Goal: Information Seeking & Learning: Learn about a topic

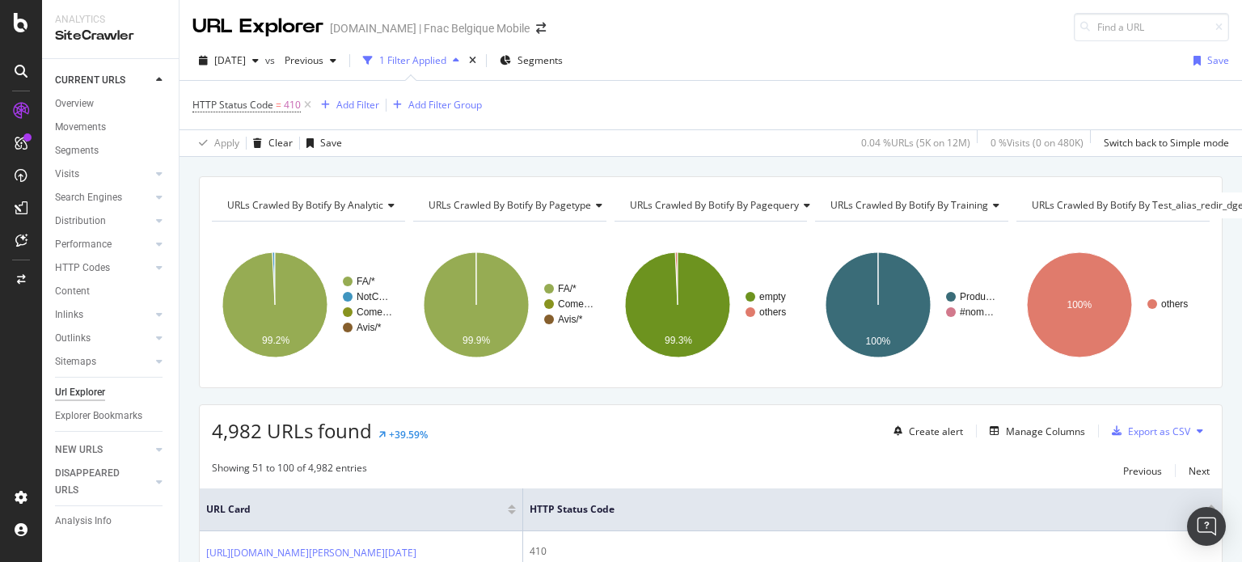
scroll to position [72, 0]
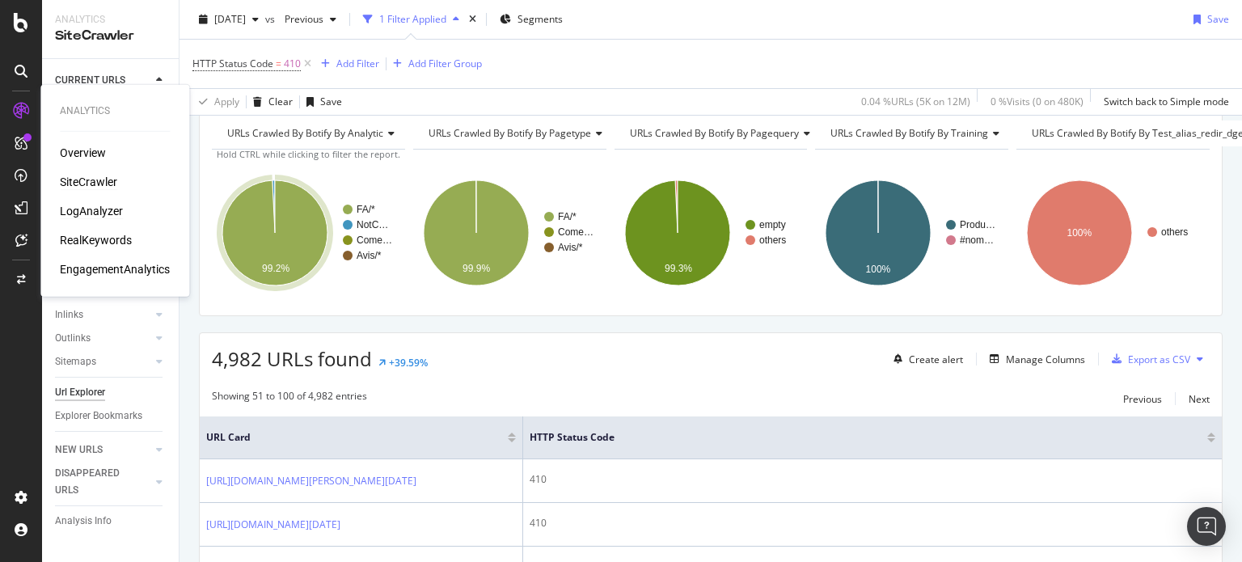
click at [81, 210] on div "LogAnalyzer" at bounding box center [91, 211] width 63 height 16
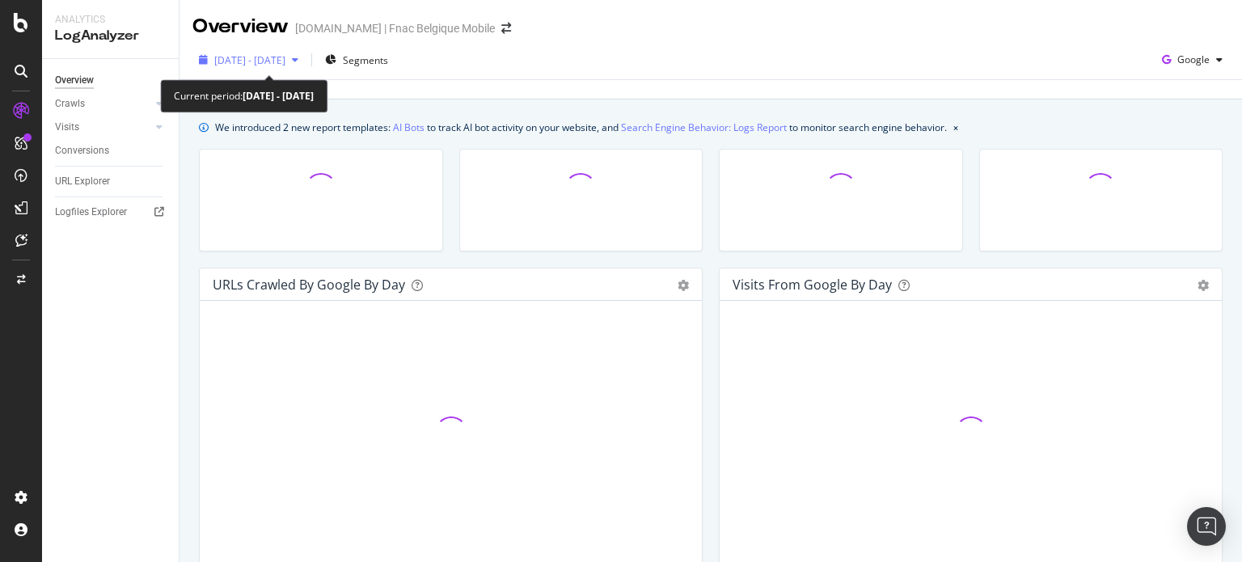
click at [285, 59] on span "2025 Jul. 14th - Aug. 12th" at bounding box center [249, 60] width 71 height 14
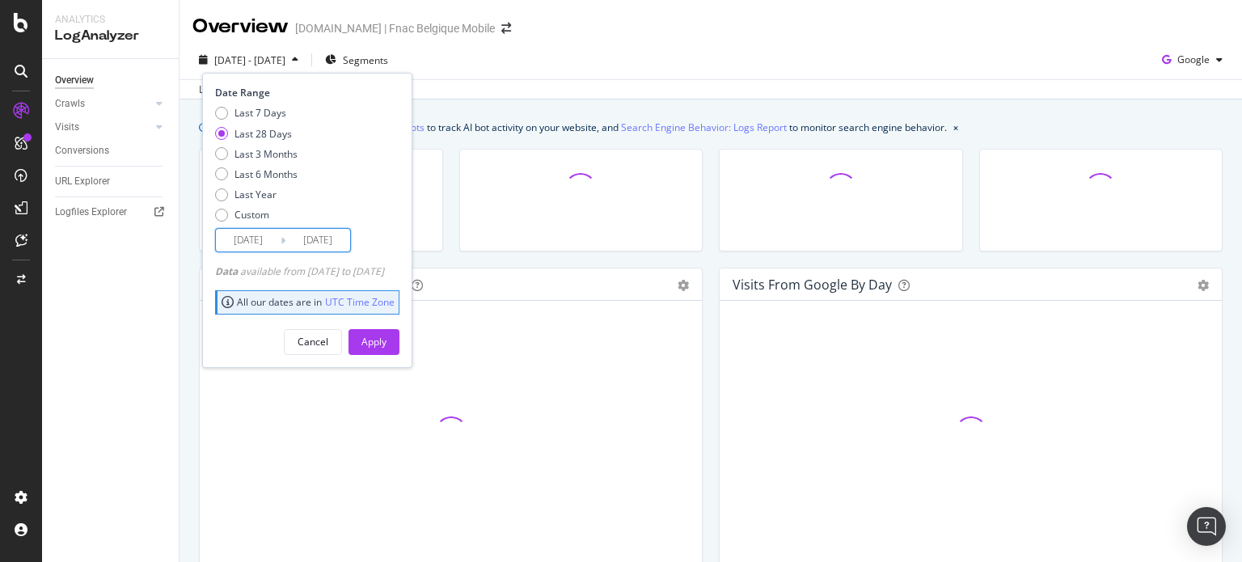
click at [261, 240] on input "2025/07/16" at bounding box center [248, 240] width 65 height 23
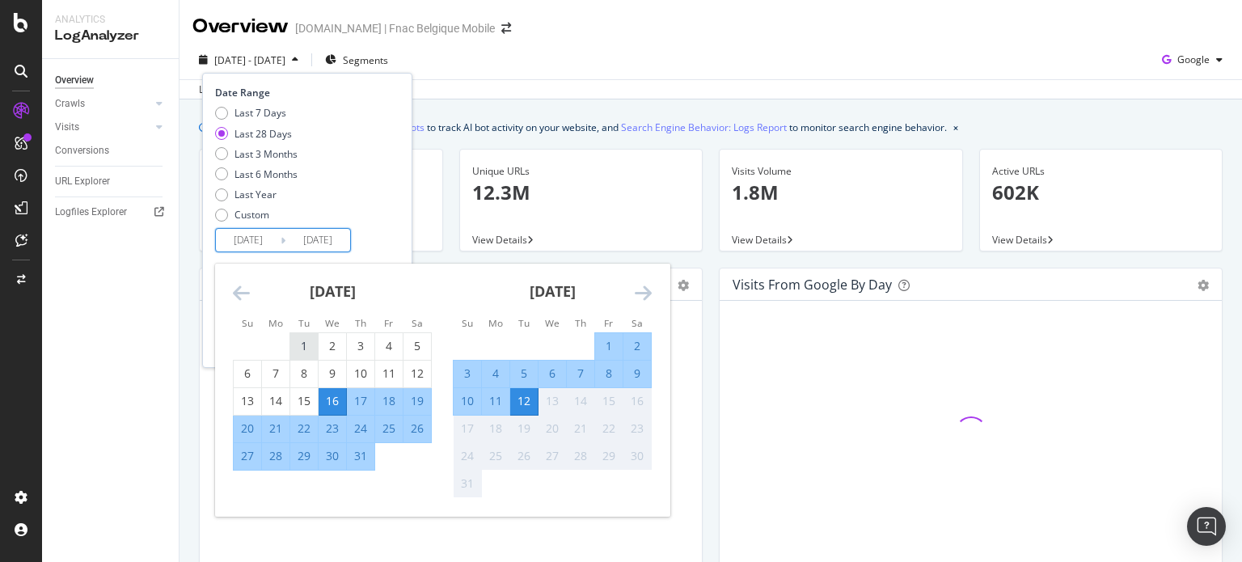
click at [297, 338] on div "1" at bounding box center [303, 346] width 27 height 16
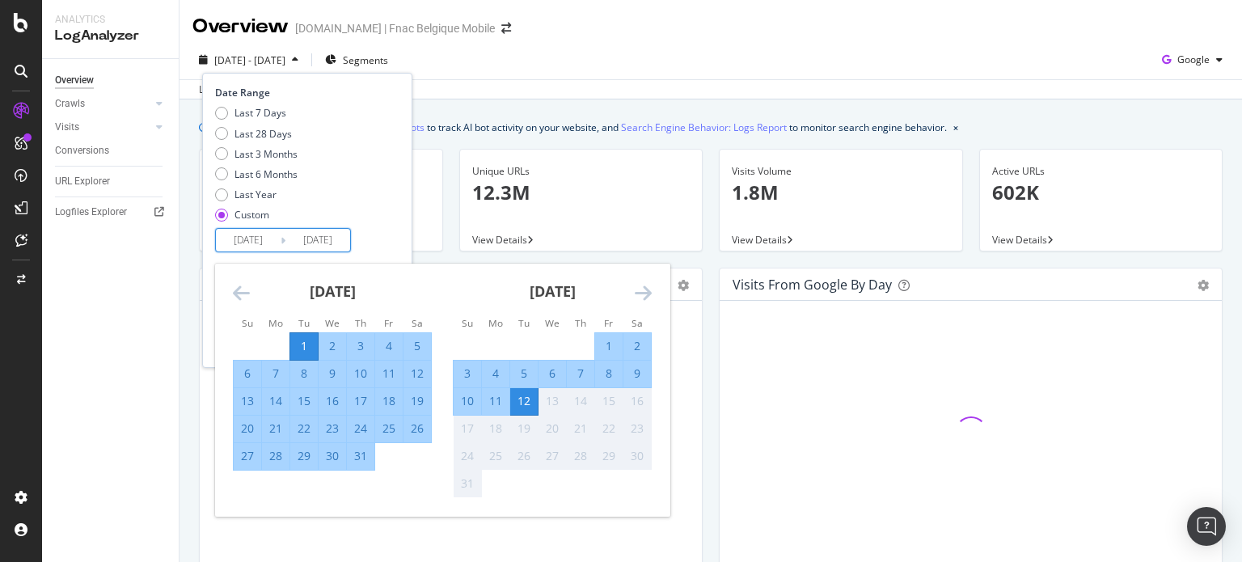
type input "2025/07/01"
click at [359, 457] on div "31" at bounding box center [360, 456] width 27 height 16
type input "2025/07/31"
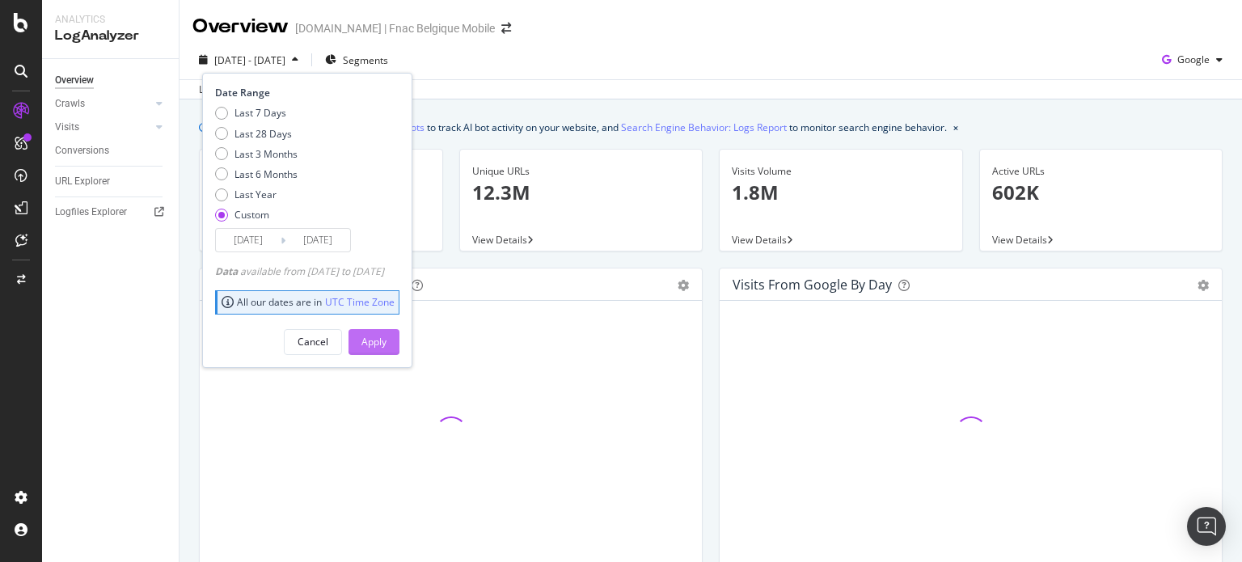
click at [386, 342] on div "Apply" at bounding box center [373, 342] width 25 height 14
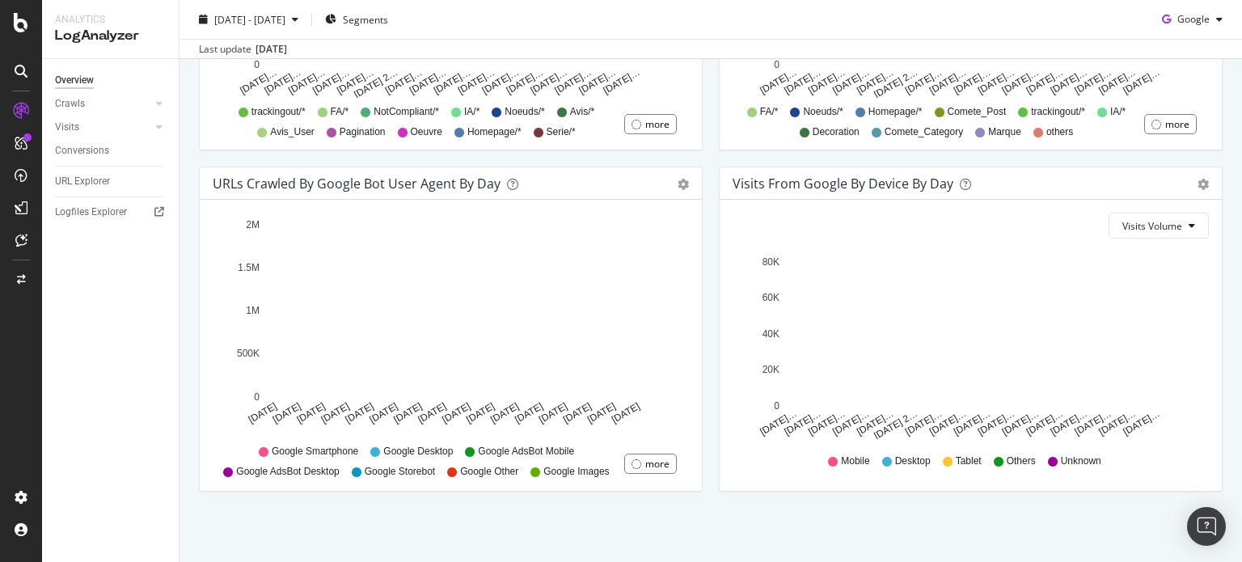
scroll to position [784, 0]
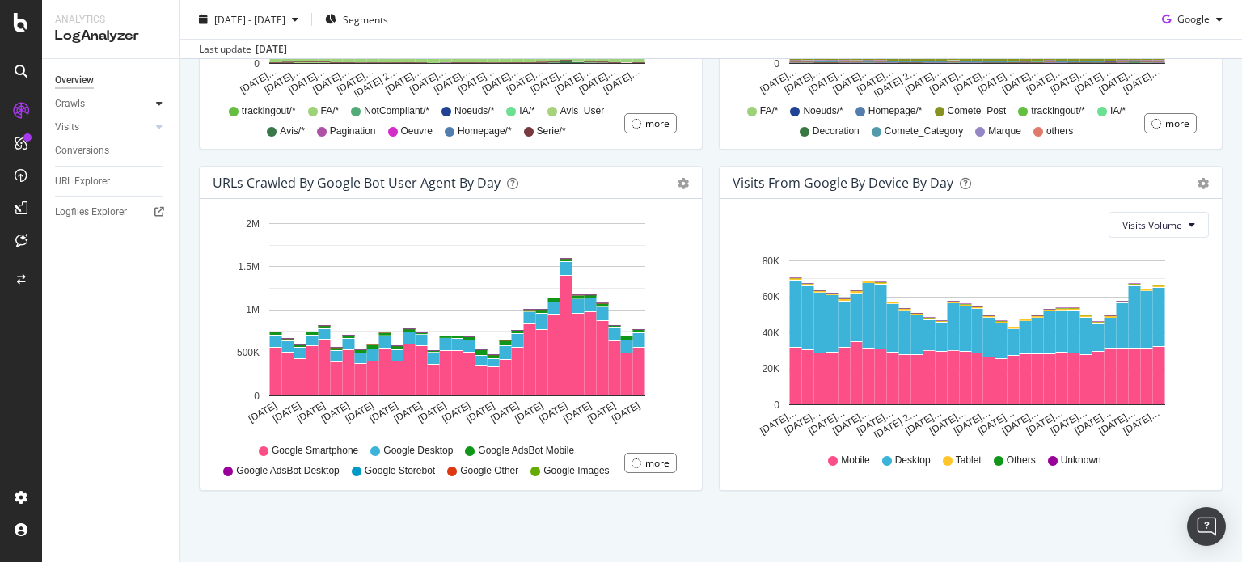
click at [159, 108] on icon at bounding box center [159, 104] width 6 height 10
click at [100, 194] on div "HTTP Codes" at bounding box center [89, 191] width 55 height 17
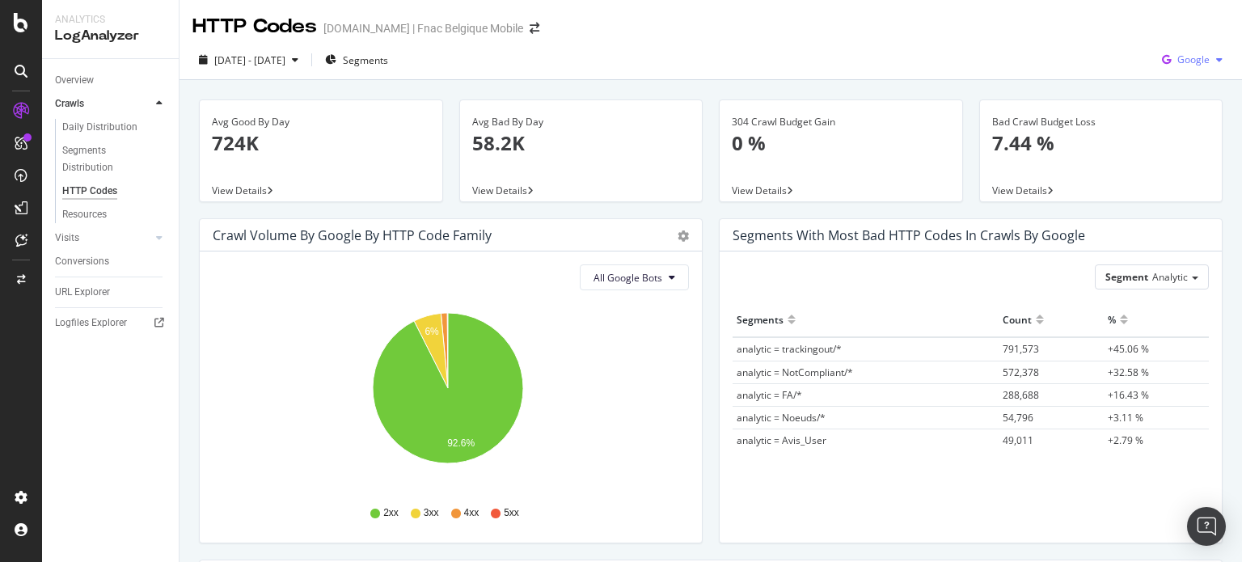
click at [1177, 60] on span "Google" at bounding box center [1193, 60] width 32 height 14
click at [1145, 148] on icon at bounding box center [1146, 152] width 10 height 10
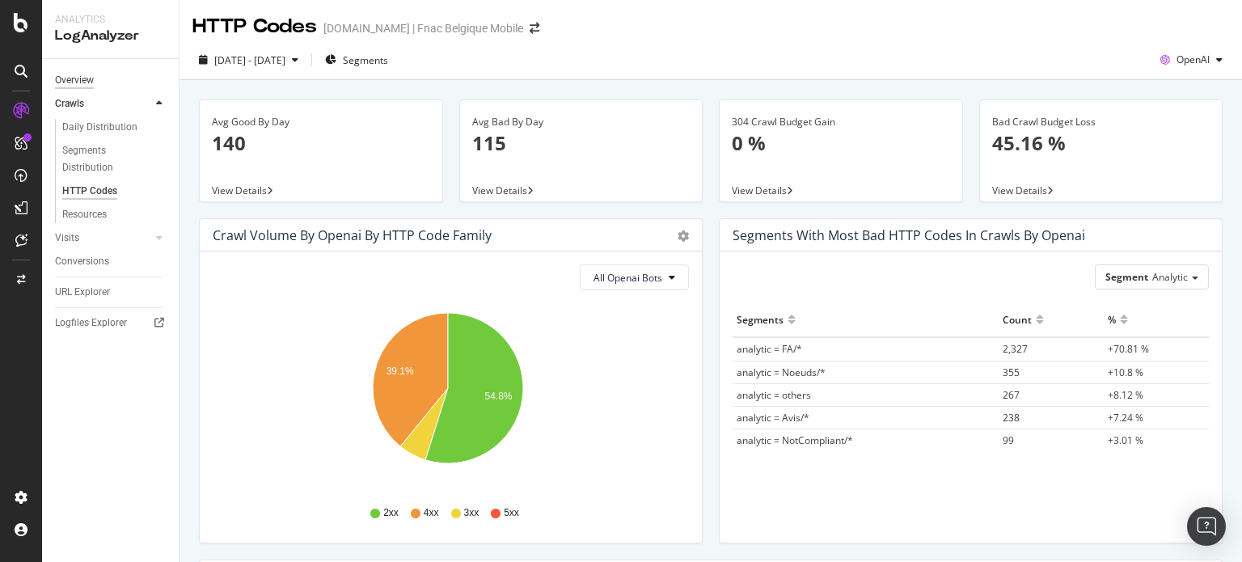
click at [84, 78] on div "Overview" at bounding box center [74, 80] width 39 height 17
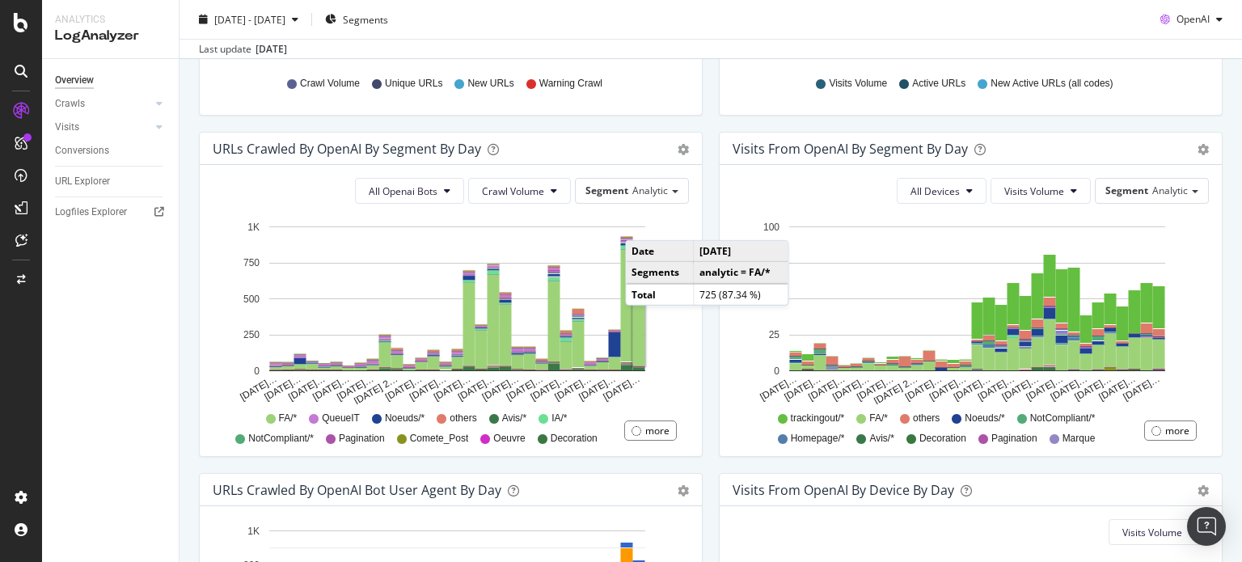
scroll to position [474, 0]
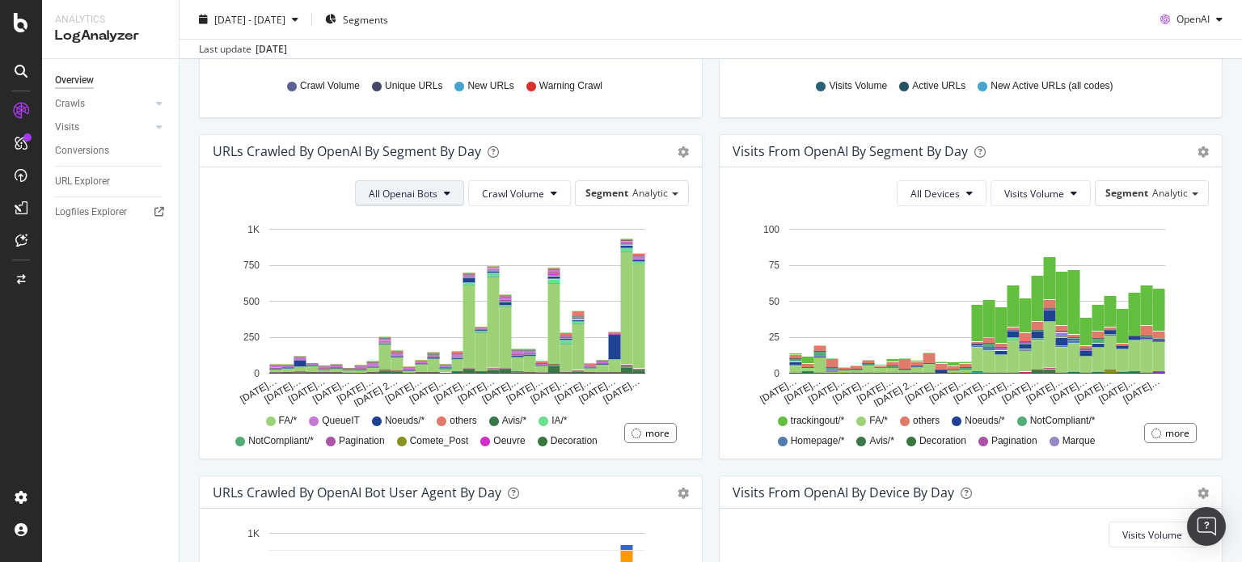
click at [432, 201] on button "All Openai Bots" at bounding box center [409, 193] width 109 height 26
click at [519, 190] on span "Crawl Volume" at bounding box center [513, 194] width 62 height 14
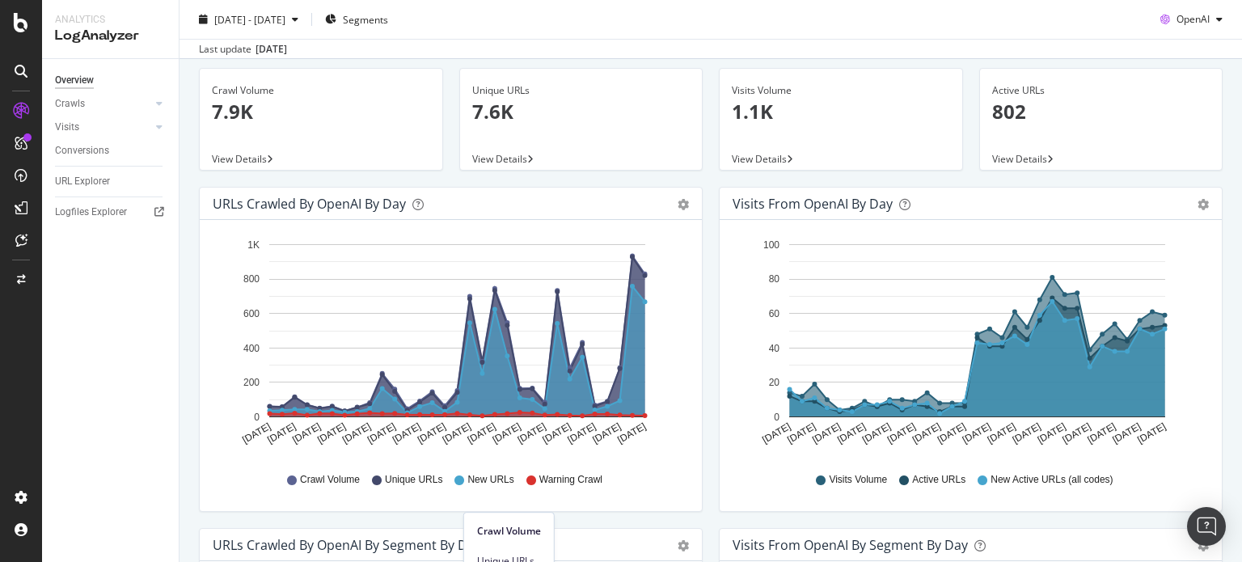
scroll to position [0, 0]
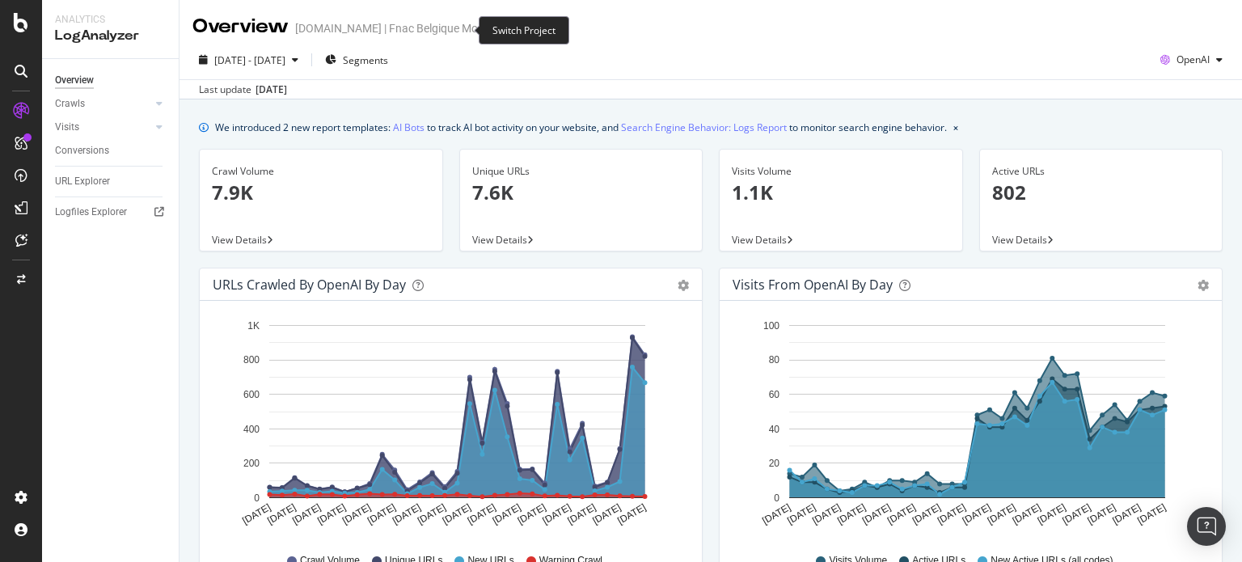
click at [501, 29] on icon "arrow-right-arrow-left" at bounding box center [506, 28] width 10 height 11
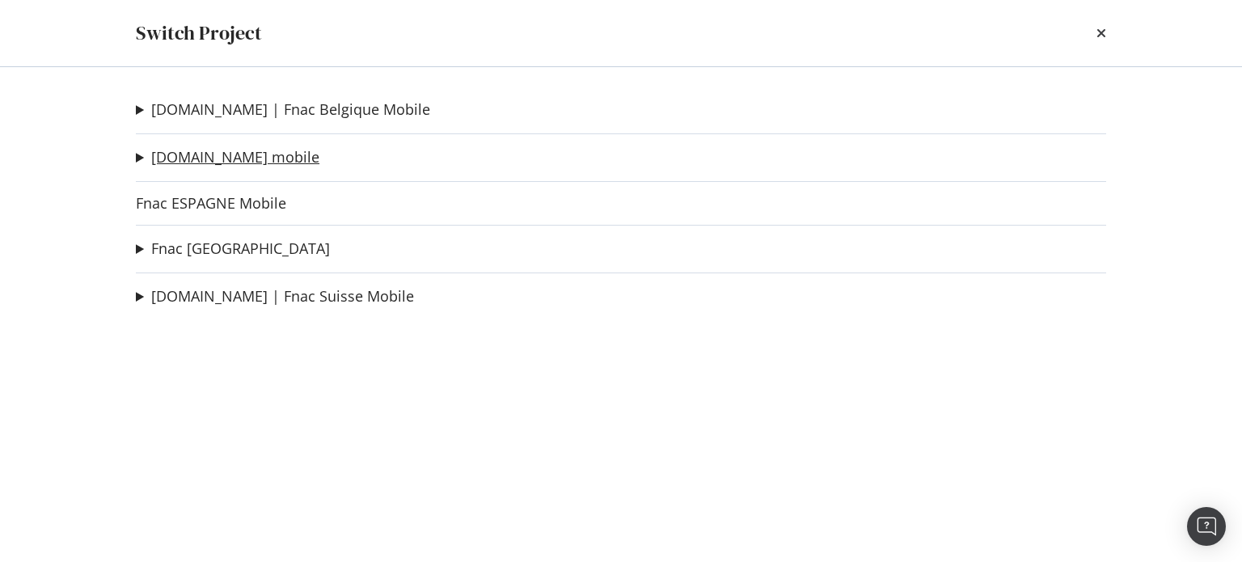
click at [206, 163] on link "Fnac.com mobile" at bounding box center [235, 157] width 168 height 17
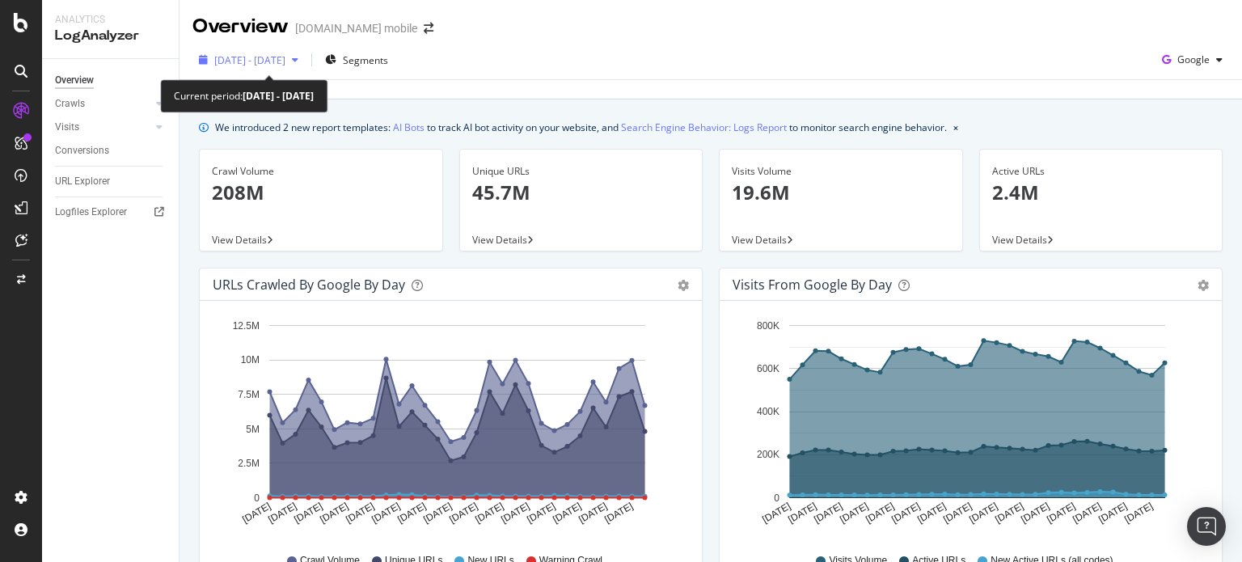
click at [305, 66] on div "2025 Jul. 13th - Aug. 11th" at bounding box center [248, 60] width 112 height 24
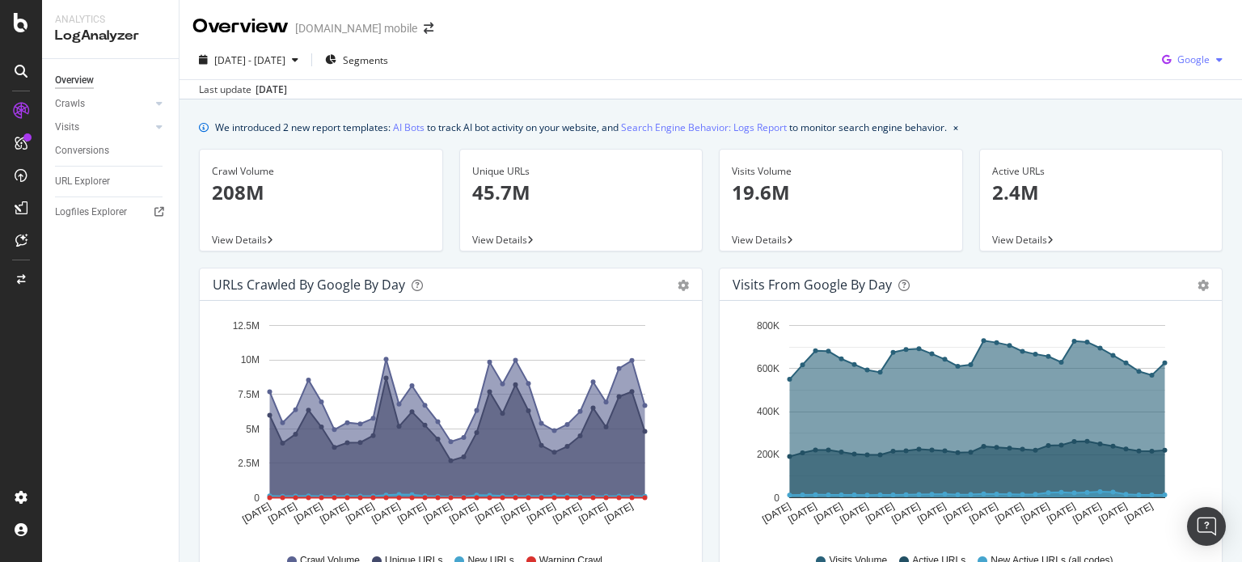
click at [1189, 61] on span "Google" at bounding box center [1193, 60] width 32 height 14
click at [1174, 154] on span "OpenAI" at bounding box center [1192, 152] width 60 height 15
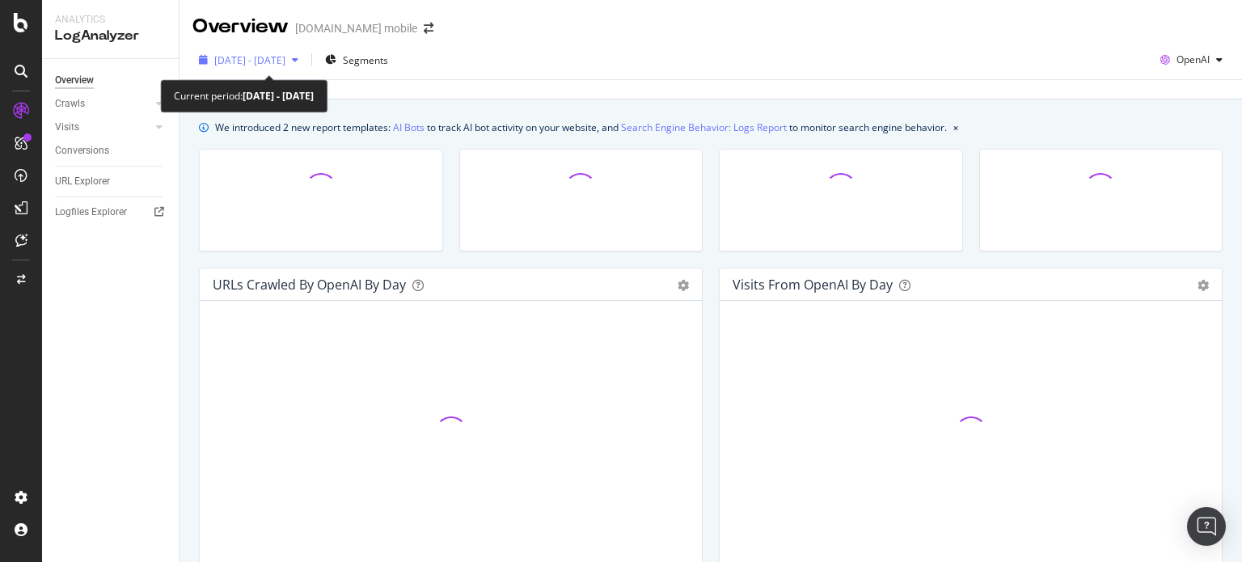
click at [305, 50] on div "2025 Jul. 13th - Aug. 11th" at bounding box center [248, 60] width 112 height 24
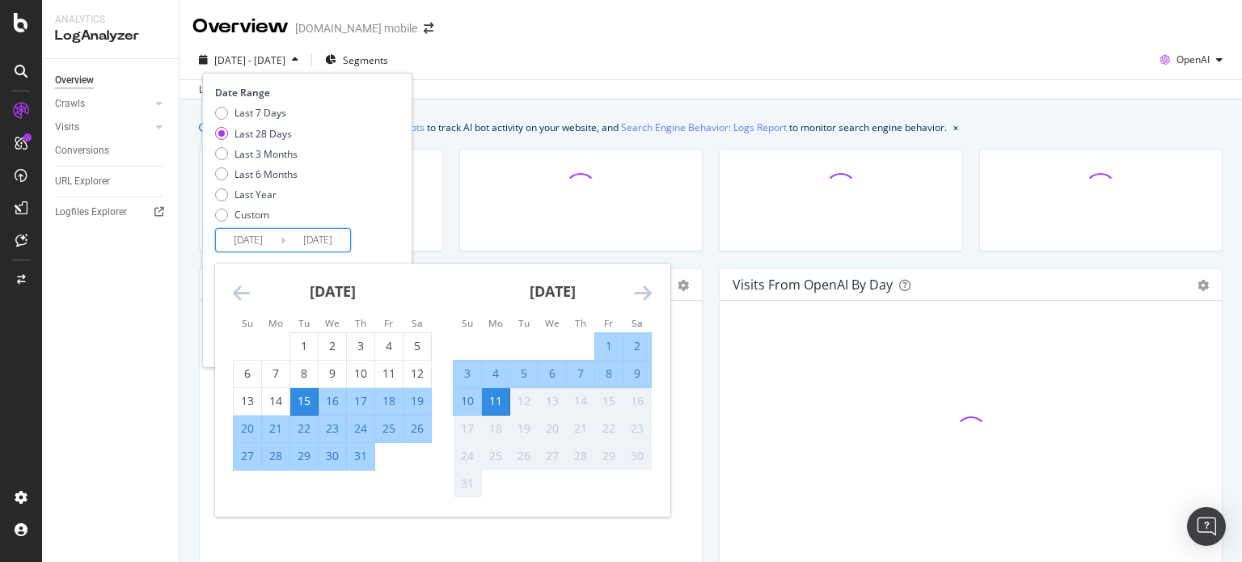
click at [259, 229] on input "2025/07/15" at bounding box center [248, 240] width 65 height 23
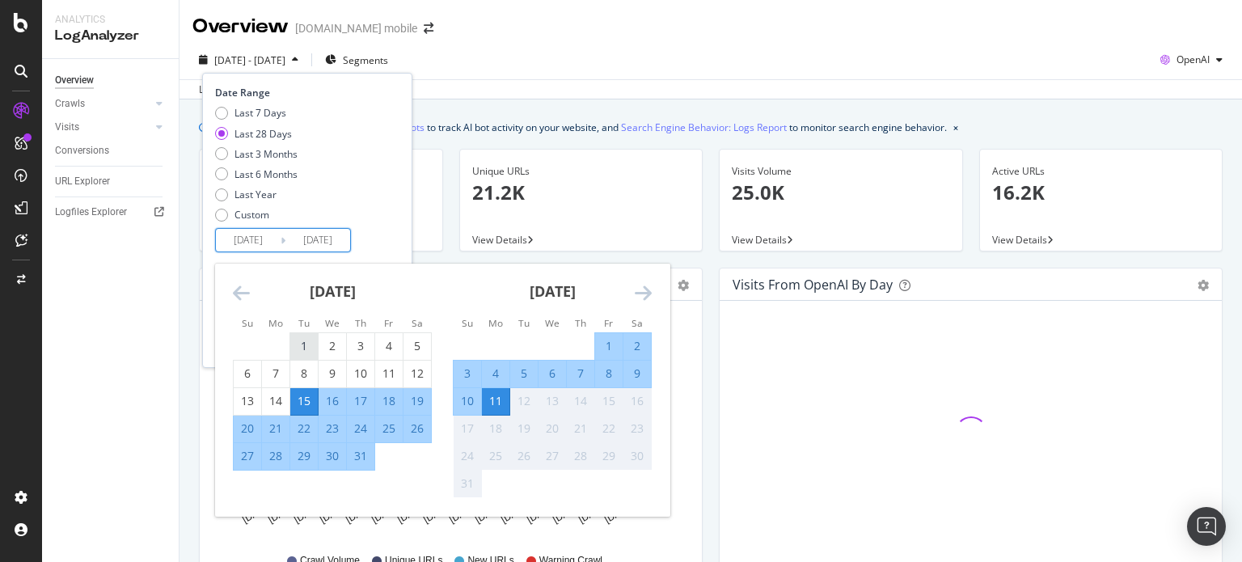
click at [310, 335] on div "1" at bounding box center [303, 346] width 27 height 27
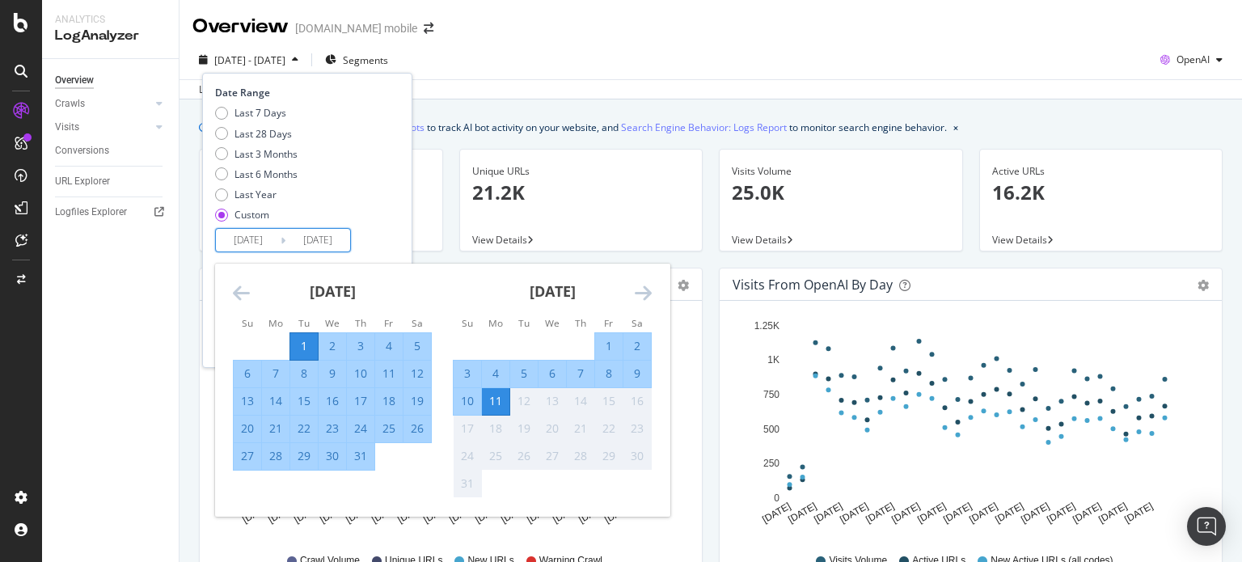
type input "2025/07/01"
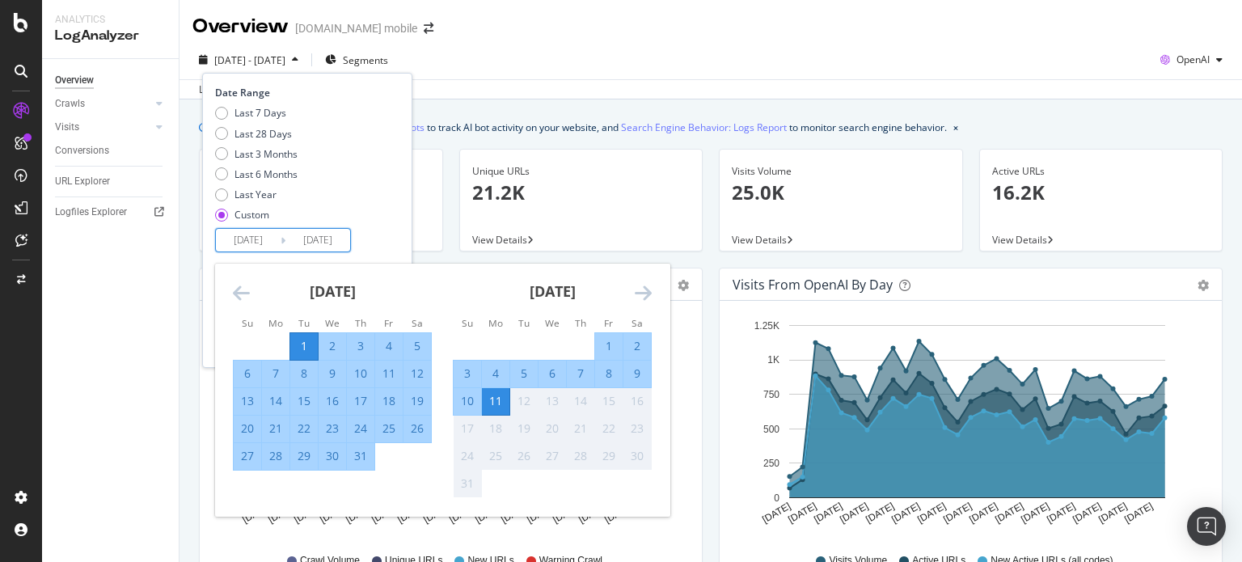
click at [371, 459] on div "31" at bounding box center [360, 456] width 27 height 16
type input "2025/07/31"
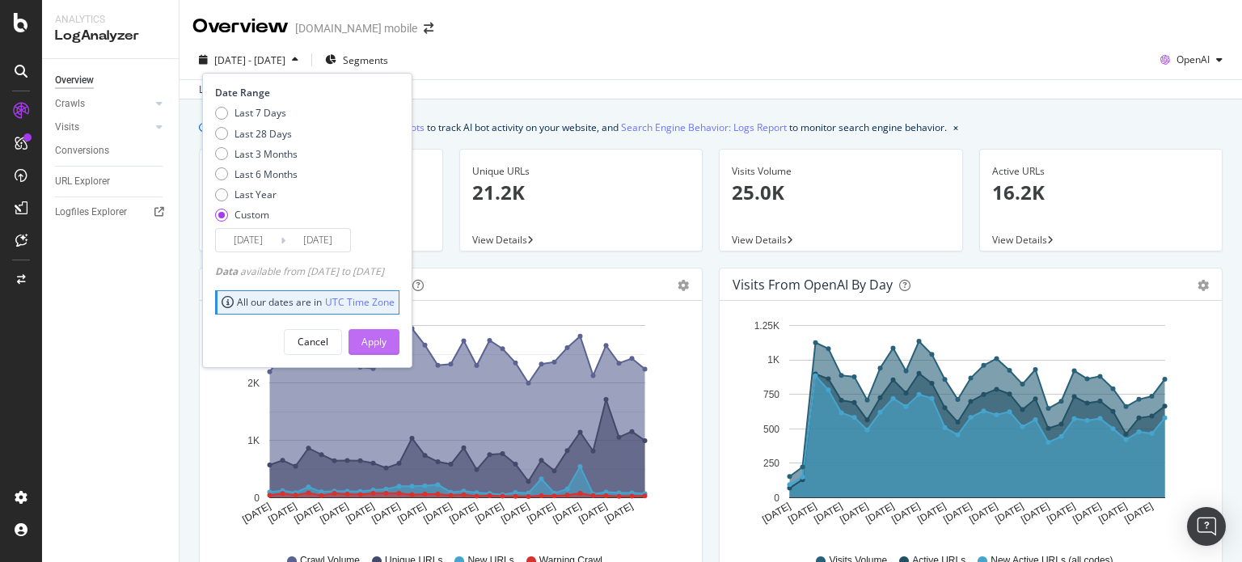
click at [386, 335] on div "Apply" at bounding box center [373, 342] width 25 height 14
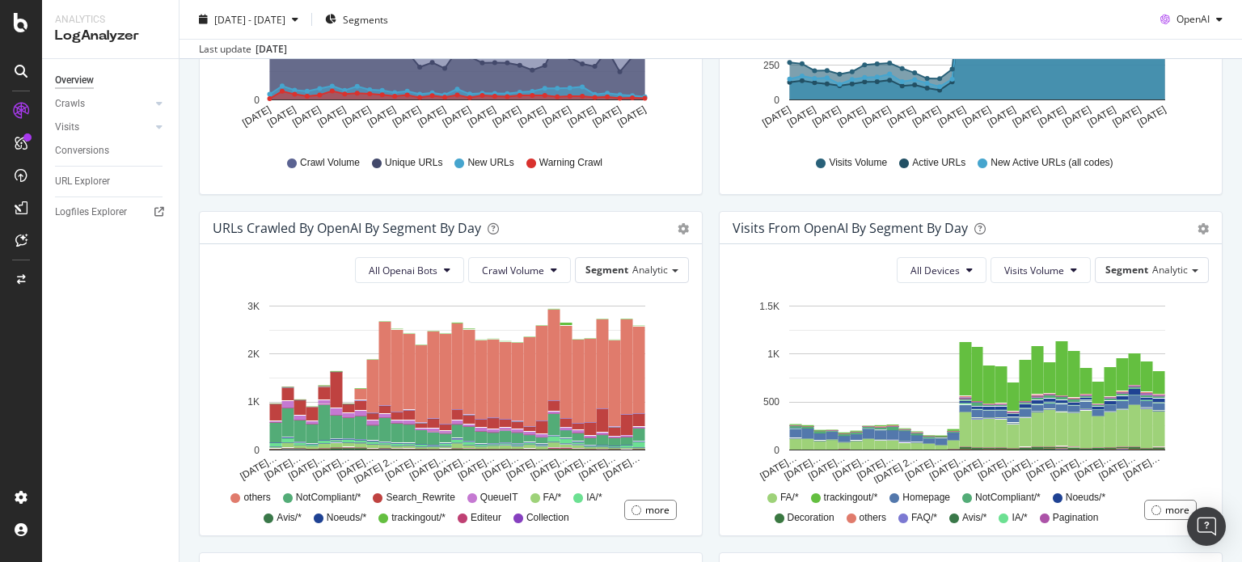
scroll to position [495, 0]
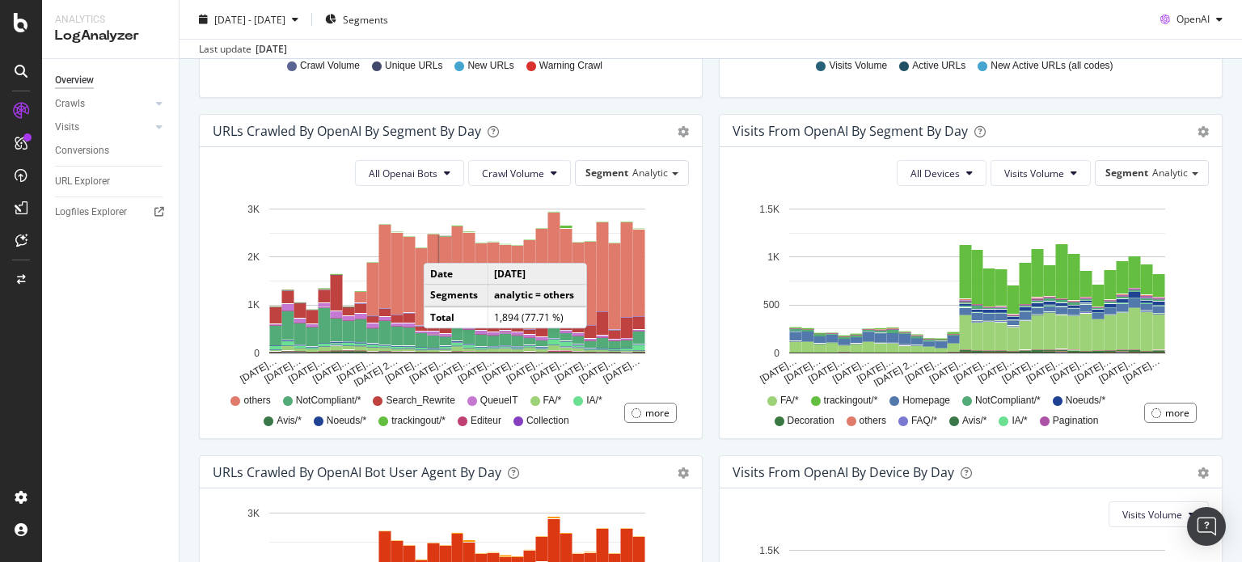
click at [440, 247] on rect "A chart." at bounding box center [446, 282] width 12 height 90
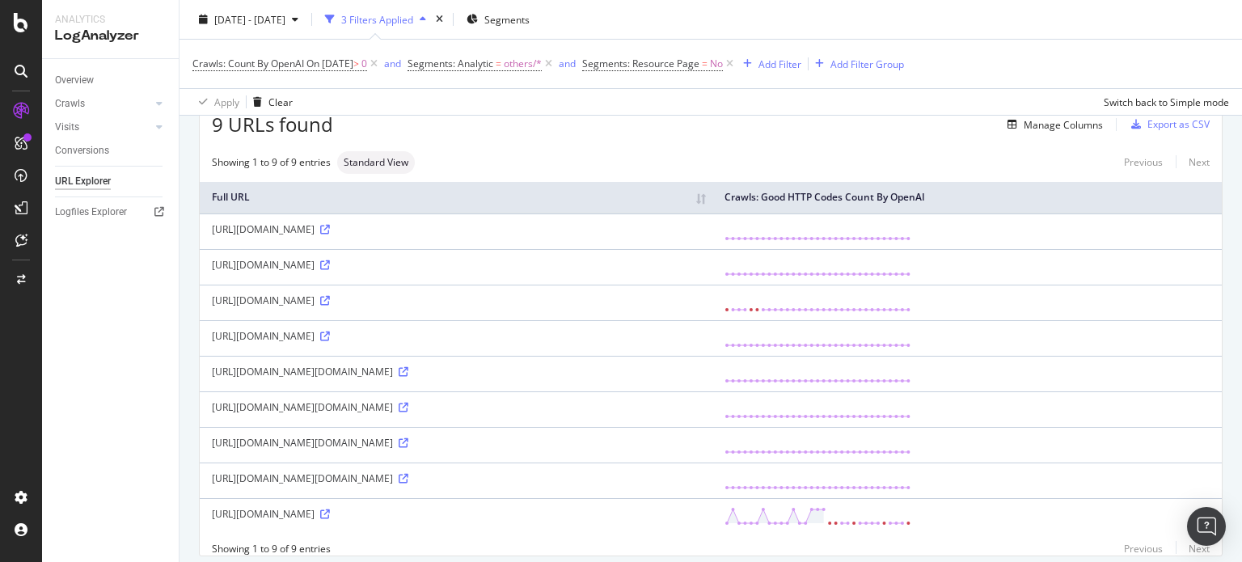
scroll to position [78, 0]
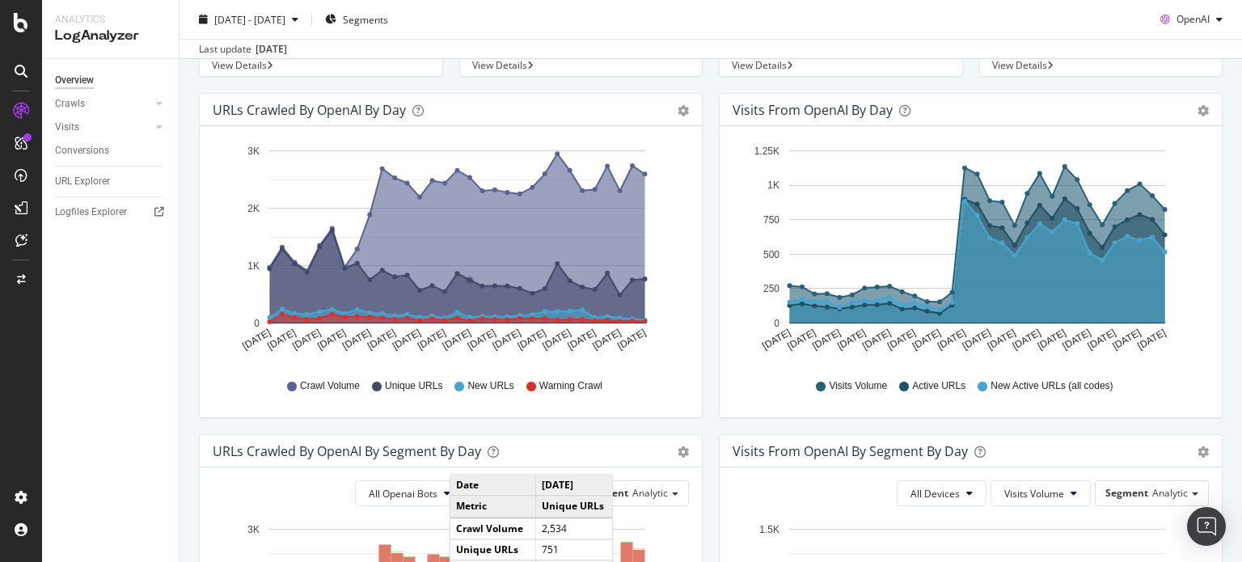
scroll to position [479, 0]
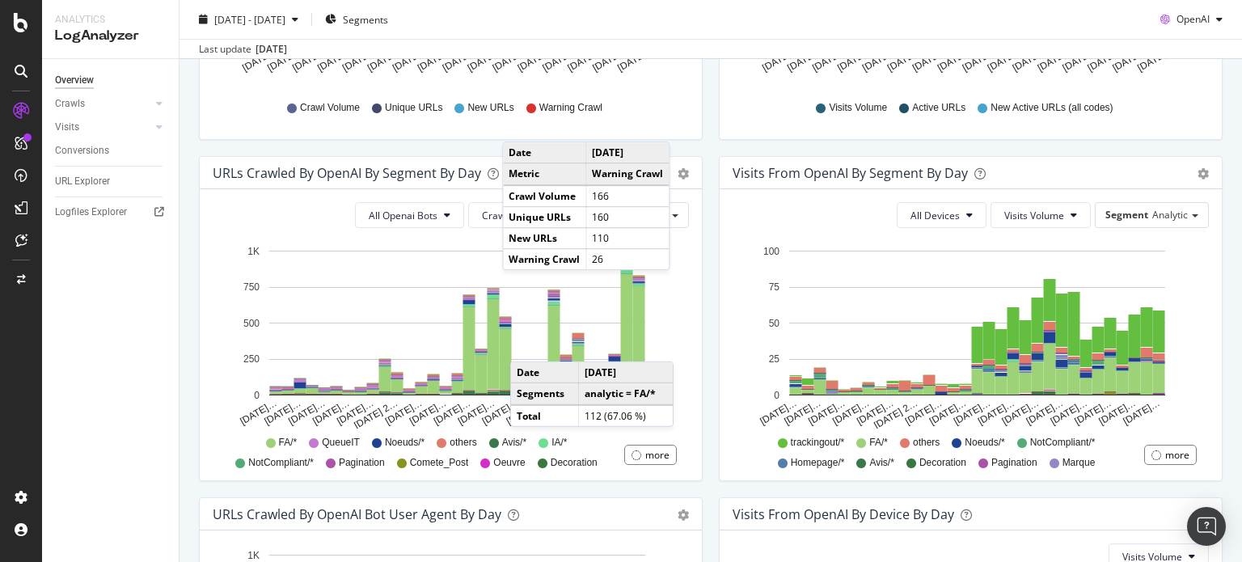
scroll to position [453, 0]
click at [711, 335] on div "Visits from OpenAI By Segment By Day Timeline (by Value) Table All Devices Visi…" at bounding box center [971, 326] width 520 height 341
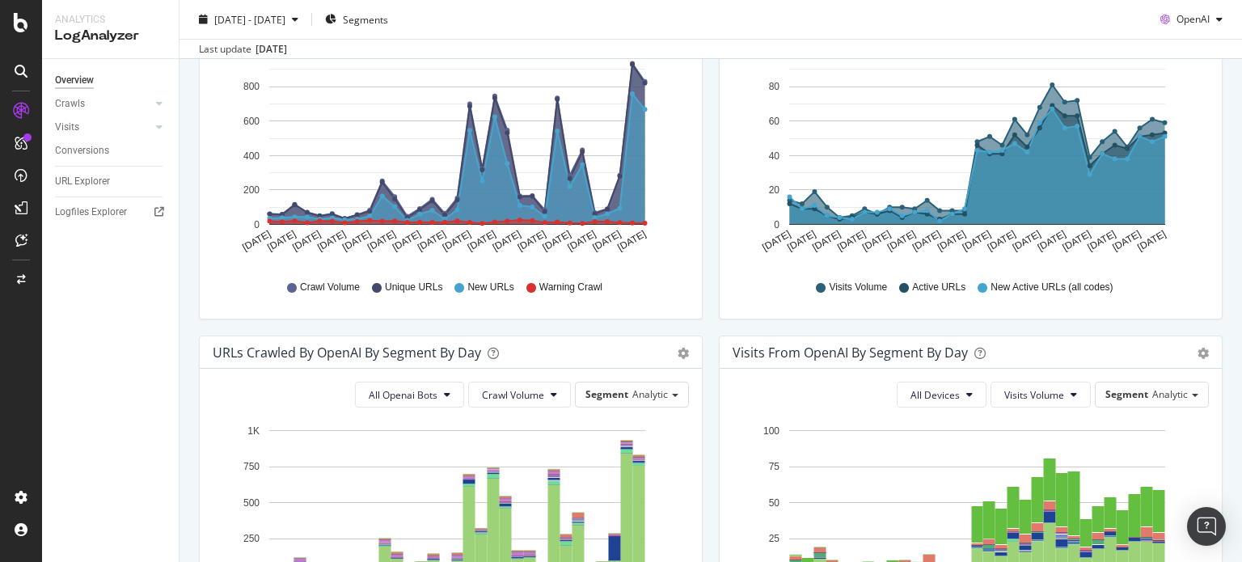
scroll to position [0, 0]
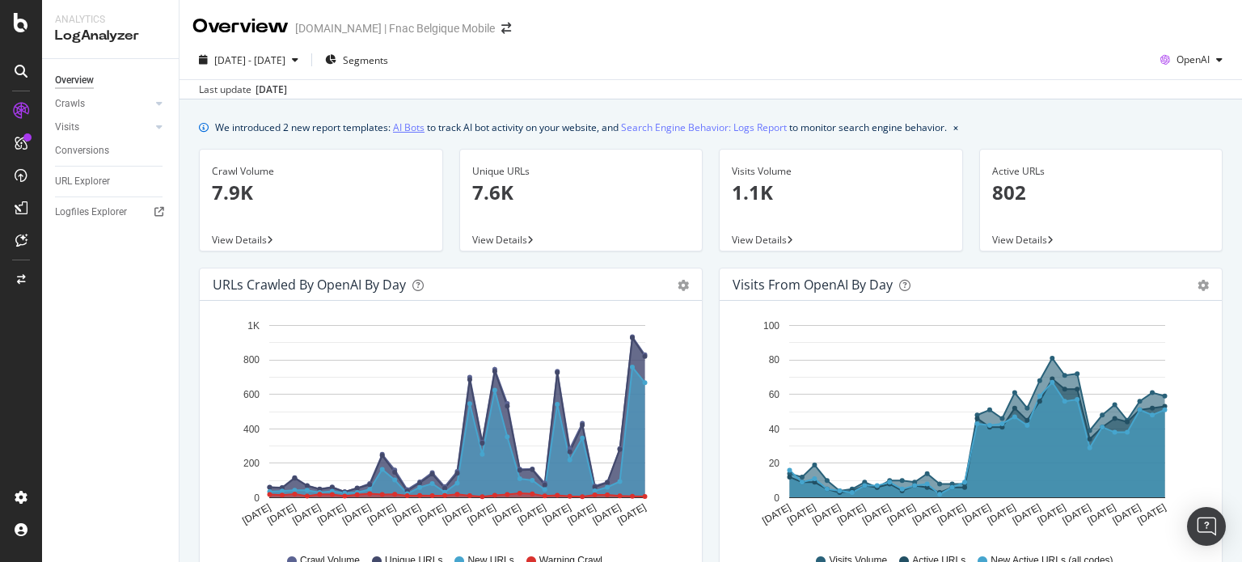
click at [399, 127] on link "AI Bots" at bounding box center [409, 127] width 32 height 17
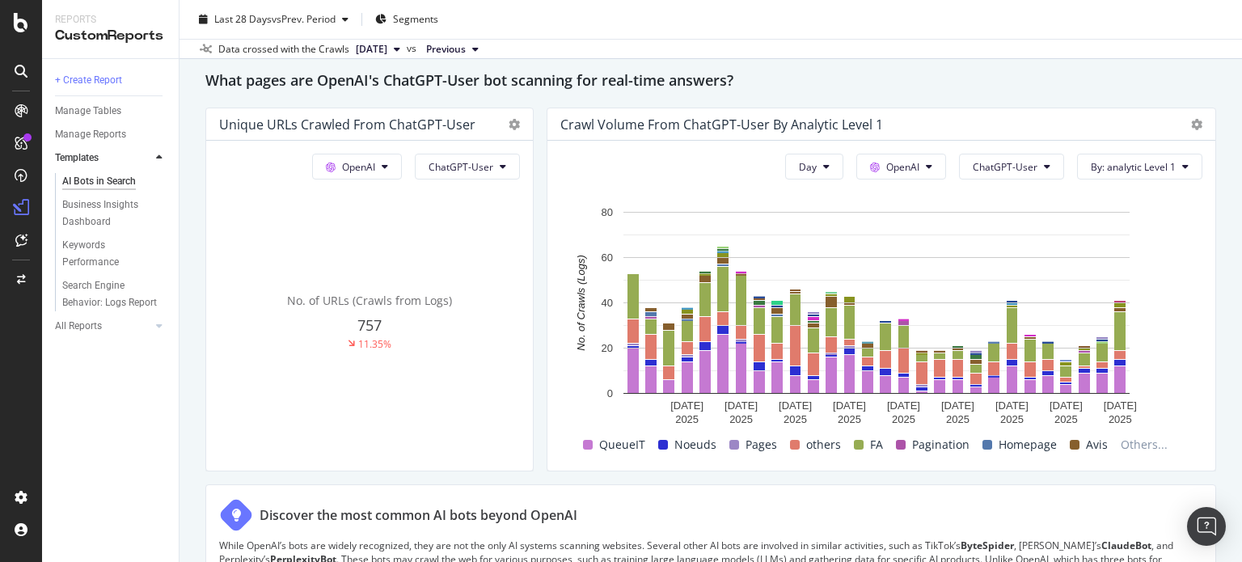
scroll to position [1798, 0]
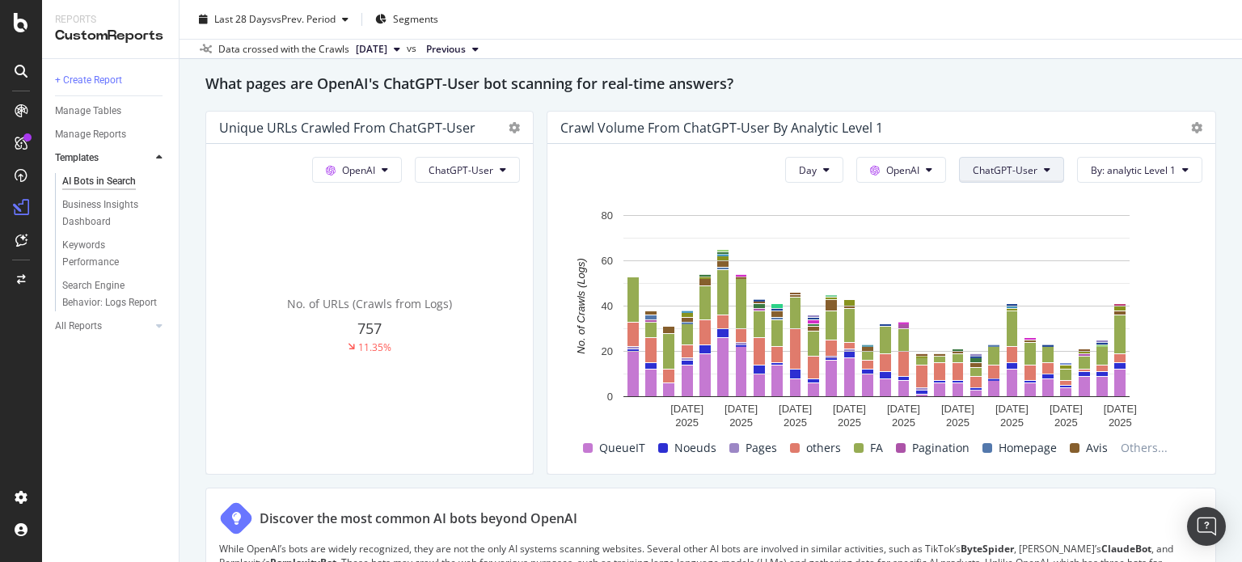
click at [1023, 174] on span "ChatGPT-User" at bounding box center [1004, 170] width 65 height 14
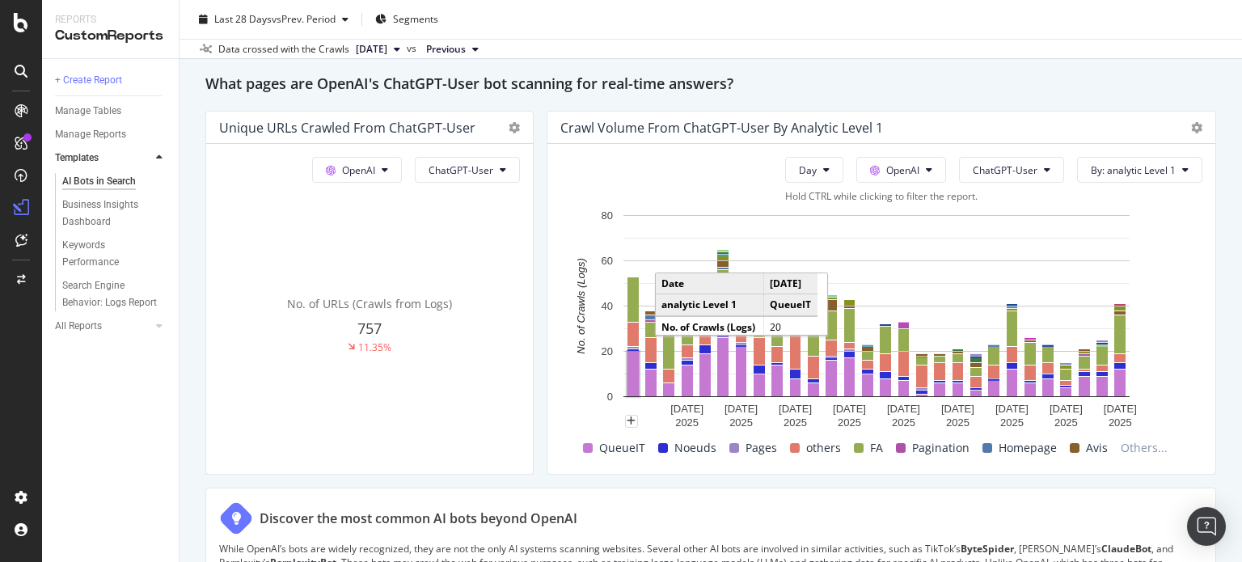
click at [629, 383] on rect "A chart." at bounding box center [632, 374] width 11 height 44
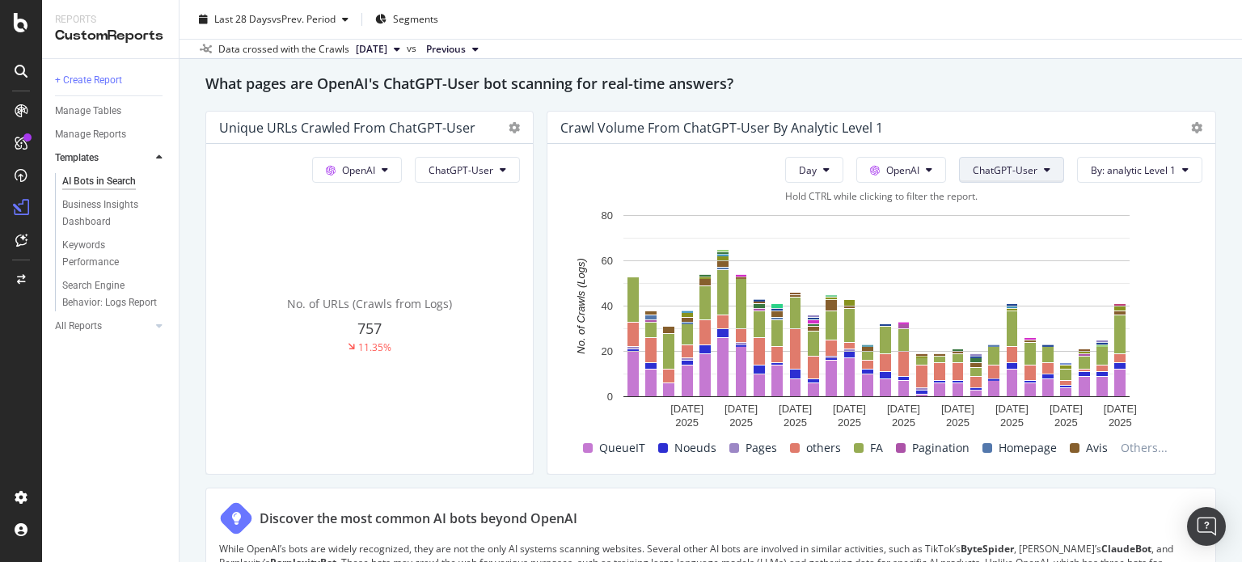
click at [1002, 177] on button "ChatGPT-User" at bounding box center [1011, 170] width 105 height 26
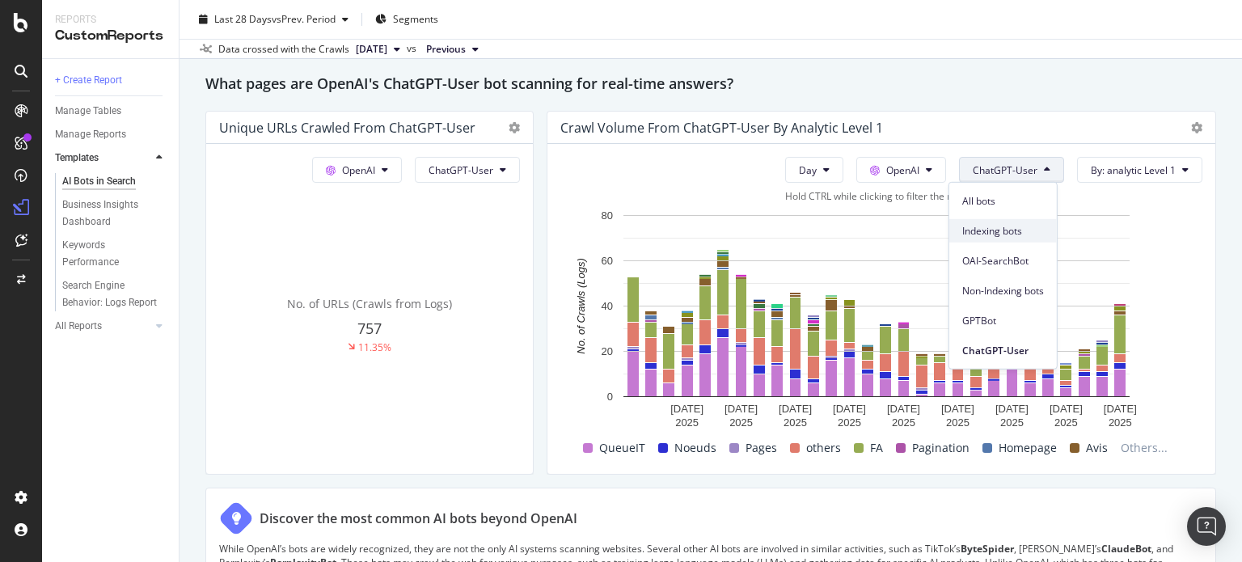
click at [1001, 229] on span "Indexing bots" at bounding box center [1003, 230] width 82 height 15
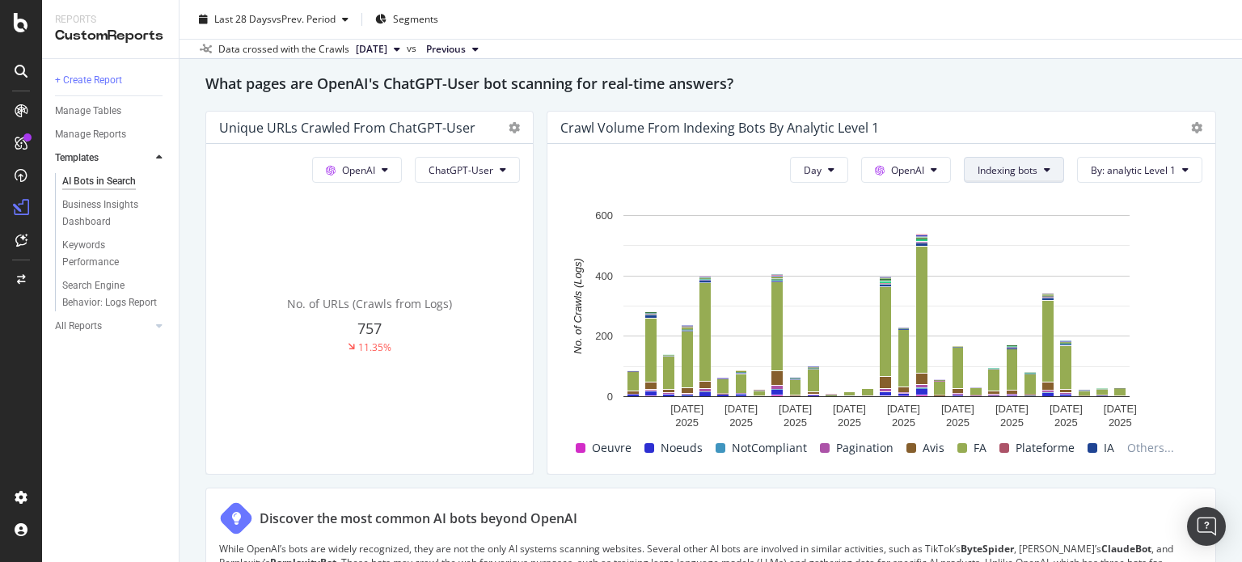
click at [1028, 171] on button "Indexing bots" at bounding box center [1014, 170] width 100 height 26
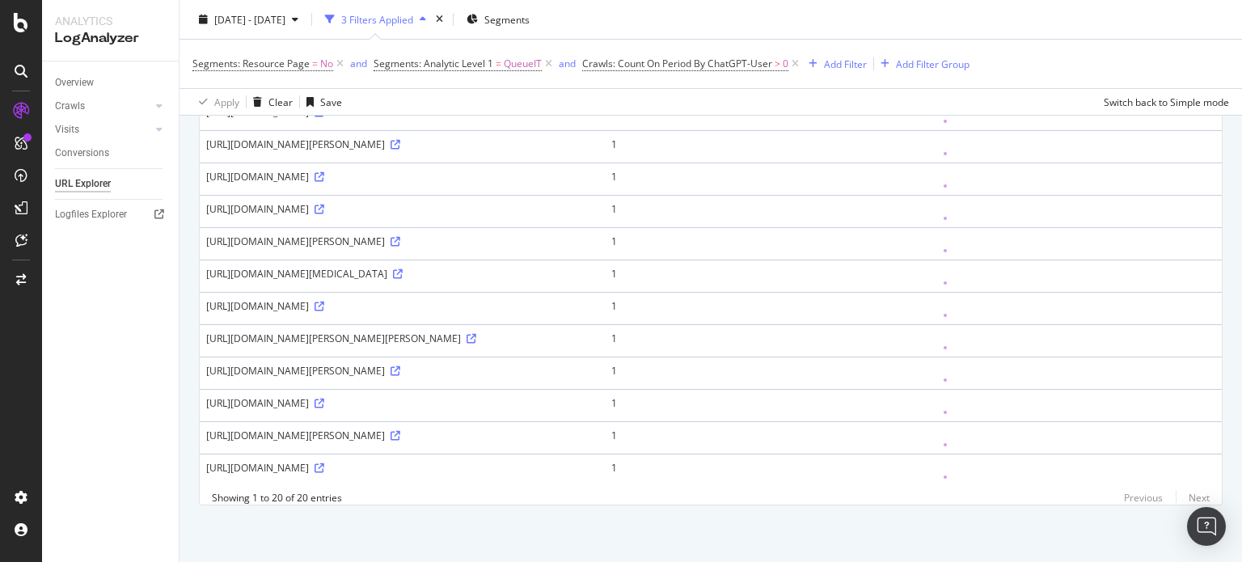
scroll to position [804, 0]
